Goal: Navigation & Orientation: Understand site structure

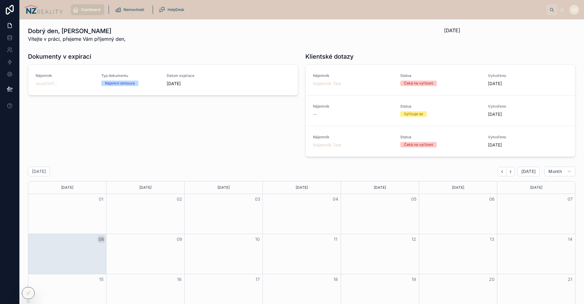
click at [260, 110] on div "Dokumenty v expiraci Nájemník receCtH7... Typ dokumentu Nájemní smlouva Datum e…" at bounding box center [162, 104] width 277 height 109
click at [133, 11] on span "Nemovitosti" at bounding box center [133, 9] width 21 height 5
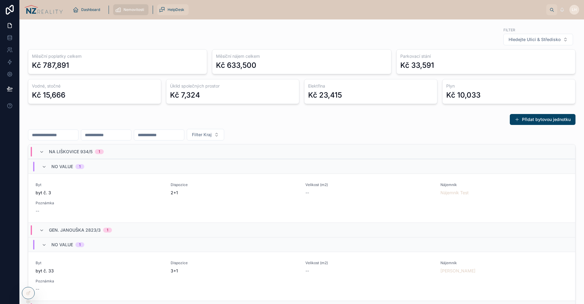
click at [175, 14] on div "HelpDesk" at bounding box center [173, 10] width 28 height 10
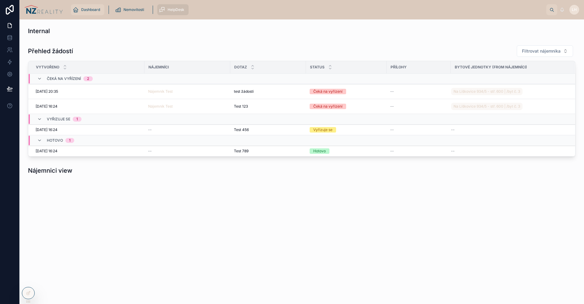
click at [99, 10] on span "Dashboard" at bounding box center [90, 9] width 19 height 5
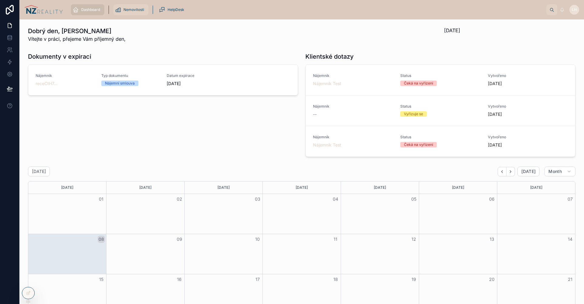
click at [124, 14] on div "Nemovitosti" at bounding box center [131, 10] width 32 height 10
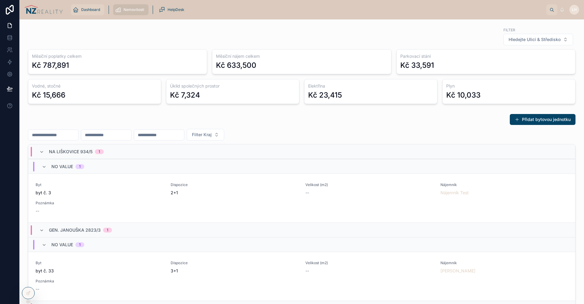
click at [80, 12] on div "Dashboard" at bounding box center [88, 10] width 30 height 10
